Goal: Task Accomplishment & Management: Use online tool/utility

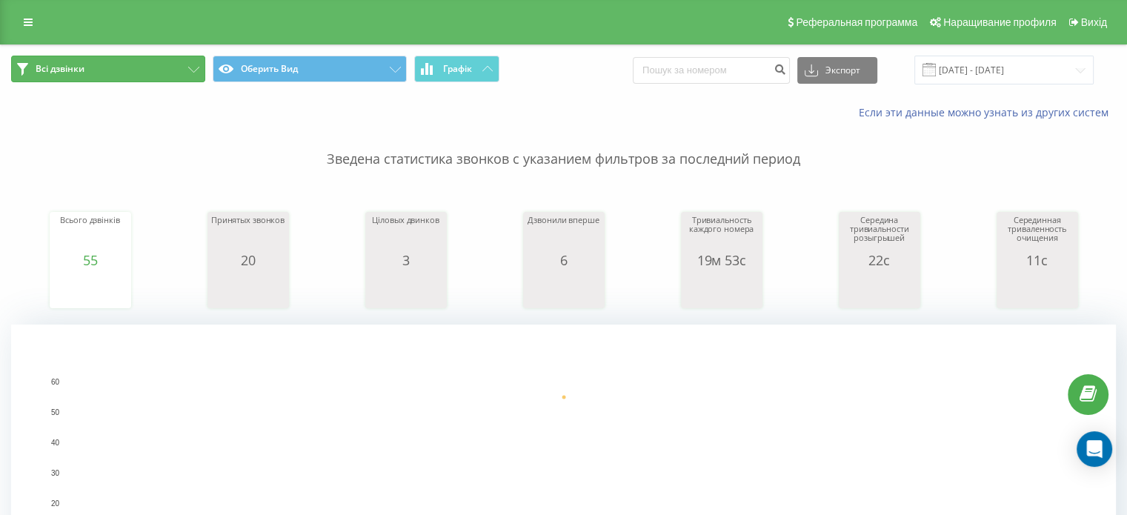
click at [111, 62] on button "Всі дзвінки" at bounding box center [108, 69] width 194 height 27
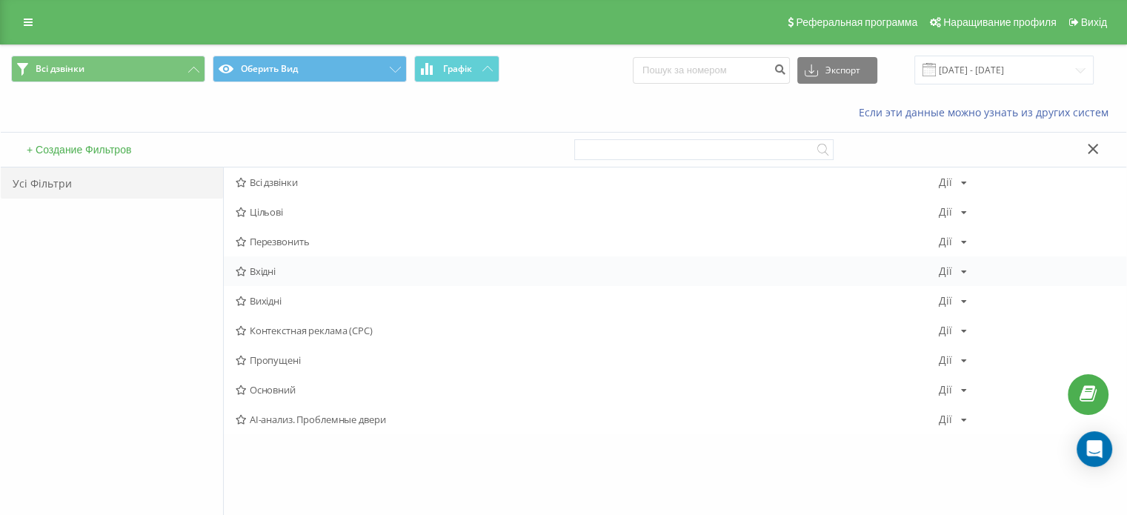
click at [302, 273] on span "Вхідні" at bounding box center [587, 271] width 703 height 10
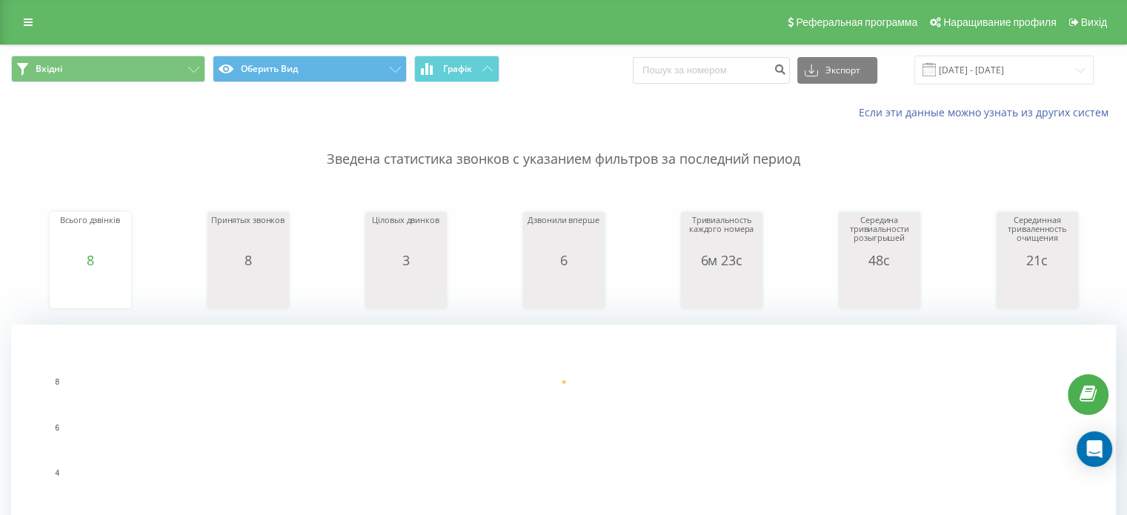
click at [145, 49] on div "Вхідні Оберить Вид Графік Экспорт .csv .xls .xlsx 19.08.2025 - 19.08.2025" at bounding box center [564, 70] width 1126 height 50
click at [142, 70] on button "Вхідні" at bounding box center [108, 69] width 194 height 27
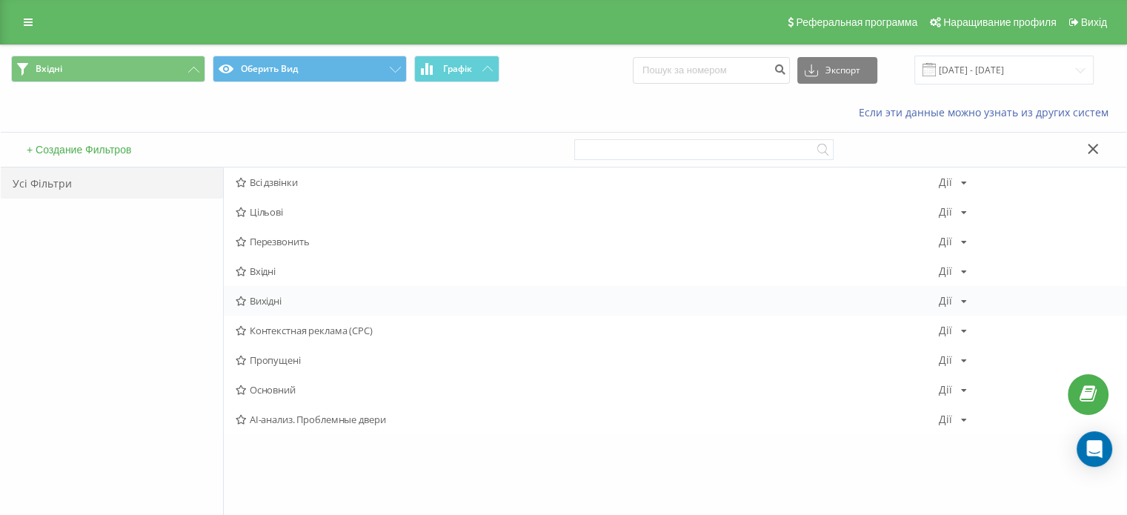
click at [301, 304] on span "Вихідні" at bounding box center [587, 301] width 703 height 10
